Goal: Find specific page/section: Find specific page/section

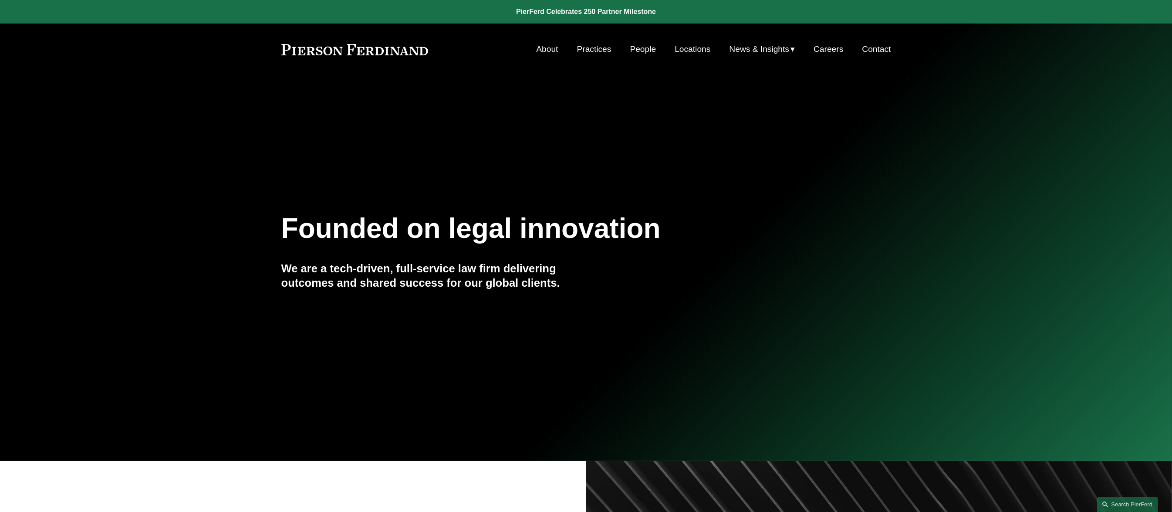
click at [640, 54] on link "People" at bounding box center [643, 49] width 26 height 17
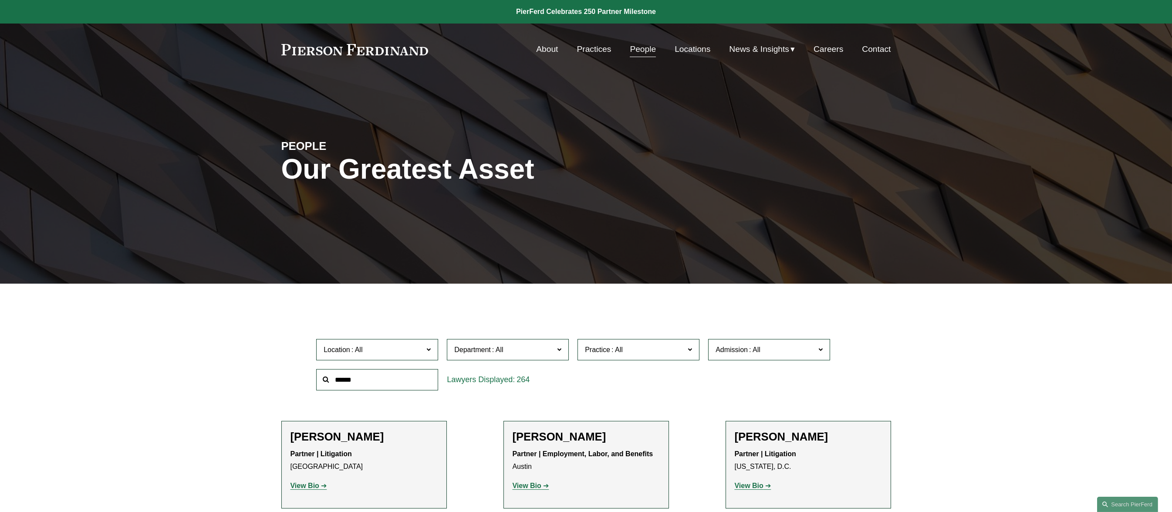
click at [389, 355] on span "Location" at bounding box center [374, 350] width 100 height 12
click at [641, 345] on span "Practice" at bounding box center [635, 350] width 100 height 12
click at [633, 383] on div "Location All [GEOGRAPHIC_DATA] [GEOGRAPHIC_DATA] [GEOGRAPHIC_DATA] [GEOGRAPHIC_…" at bounding box center [586, 365] width 548 height 60
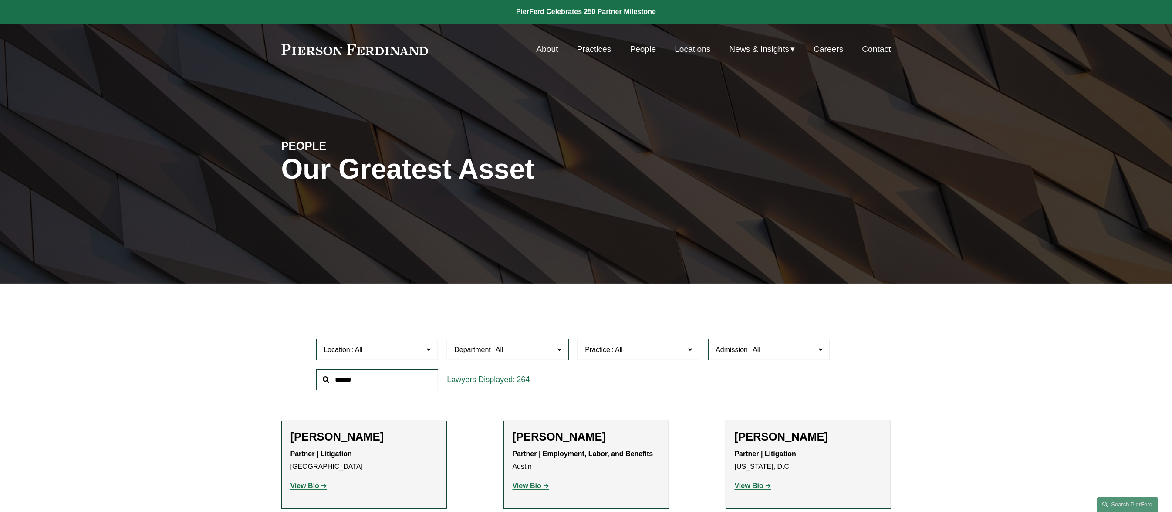
click at [756, 349] on span at bounding box center [755, 349] width 14 height 7
click at [0, 0] on link "[US_STATE]" at bounding box center [0, 0] width 0 height 0
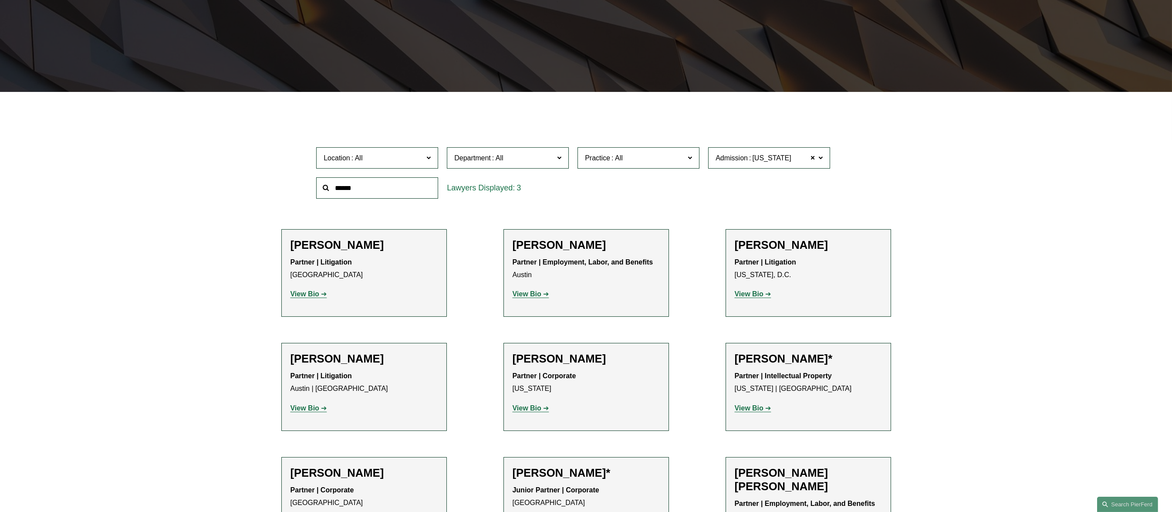
scroll to position [200, 0]
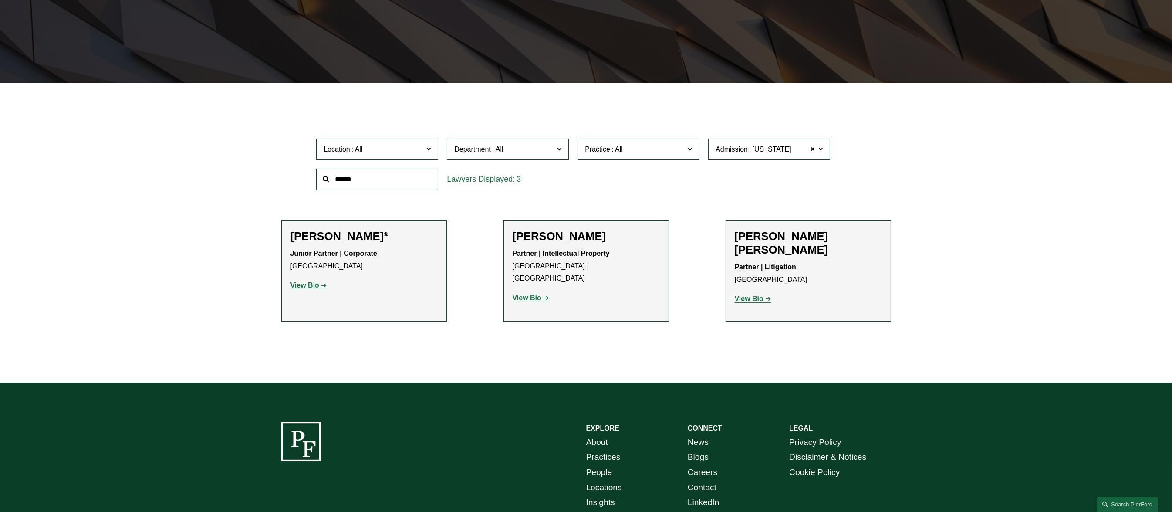
click at [743, 155] on span "Admission [US_STATE]" at bounding box center [766, 149] width 100 height 12
click at [0, 0] on link "[US_STATE]" at bounding box center [0, 0] width 0 height 0
click at [780, 149] on span "Admission [US_STATE]" at bounding box center [766, 149] width 100 height 12
click at [0, 0] on link "[US_STATE]" at bounding box center [0, 0] width 0 height 0
